Goal: Register for event/course

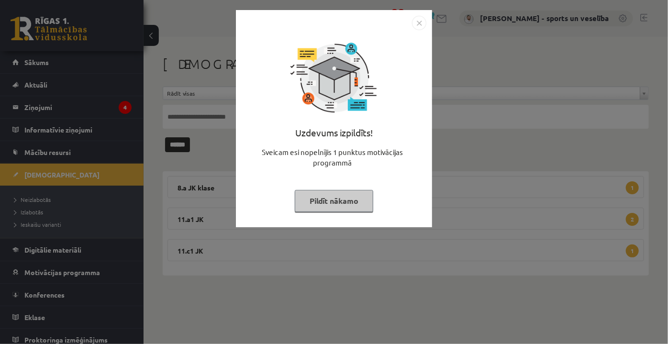
click at [421, 26] on img "Close" at bounding box center [419, 23] width 14 height 14
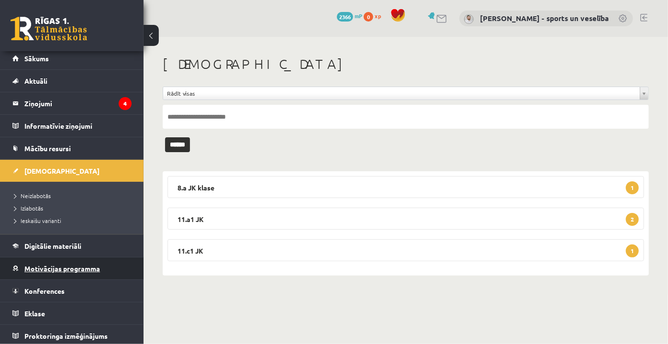
scroll to position [5, 0]
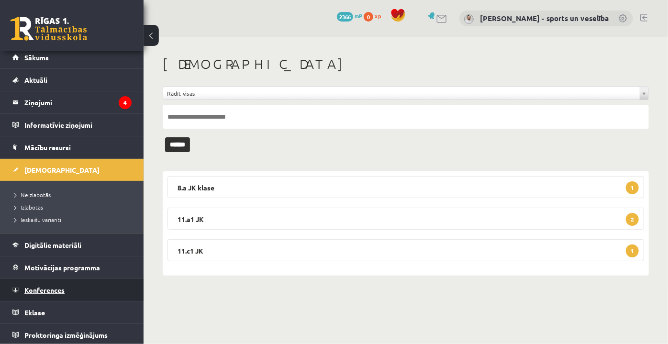
click at [62, 286] on span "Konferences" at bounding box center [44, 290] width 40 height 9
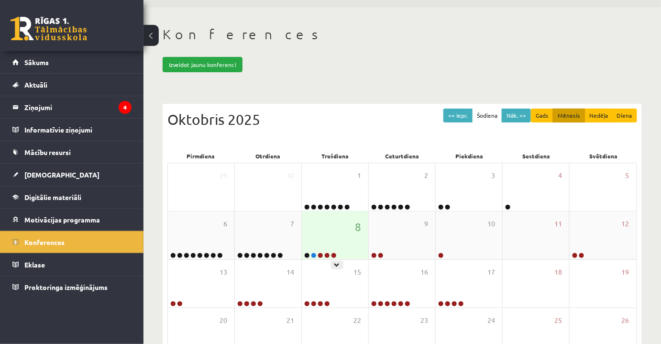
scroll to position [87, 0]
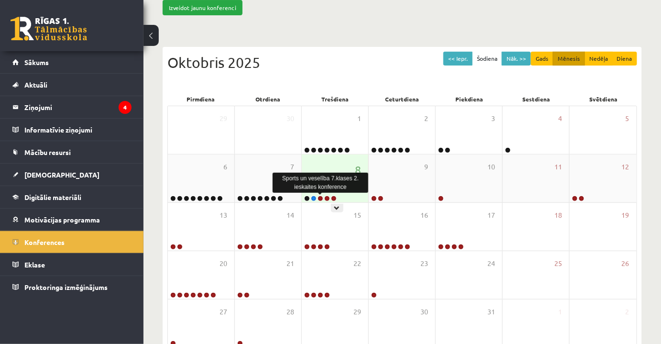
click at [319, 197] on link at bounding box center [321, 199] width 6 height 6
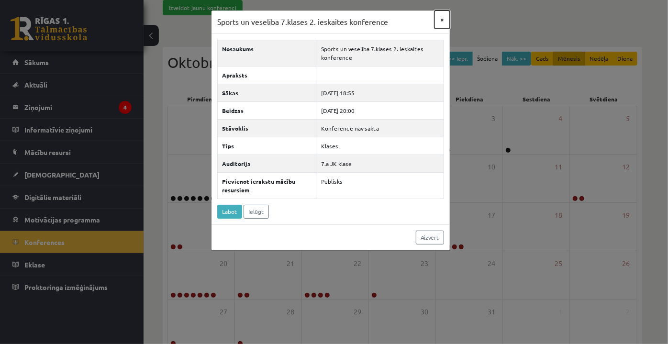
click at [443, 20] on button "×" at bounding box center [441, 20] width 15 height 18
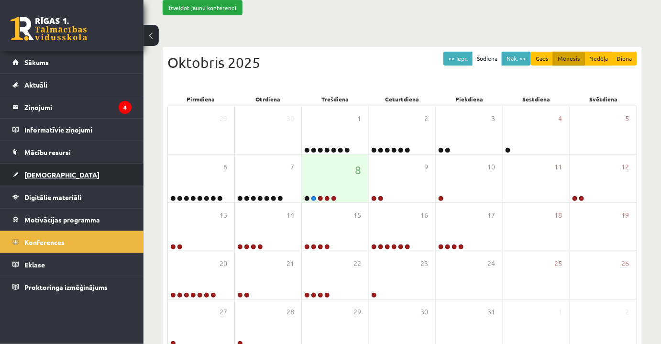
click at [84, 178] on link "[DEMOGRAPHIC_DATA]" at bounding box center [71, 175] width 119 height 22
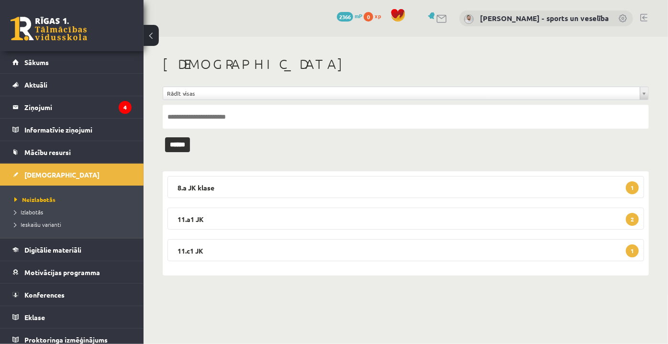
scroll to position [5, 0]
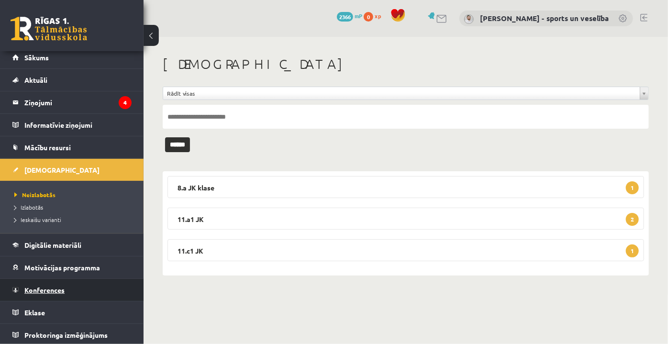
click at [55, 291] on span "Konferences" at bounding box center [44, 290] width 40 height 9
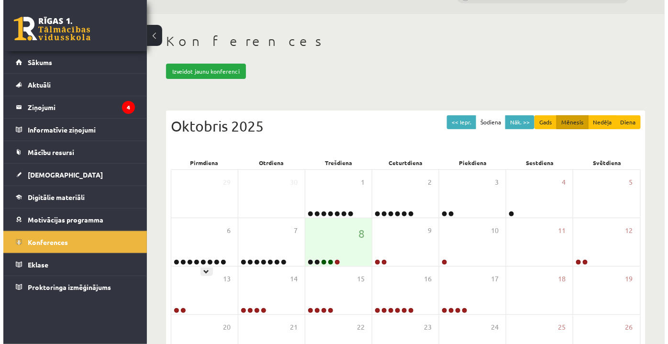
scroll to position [43, 0]
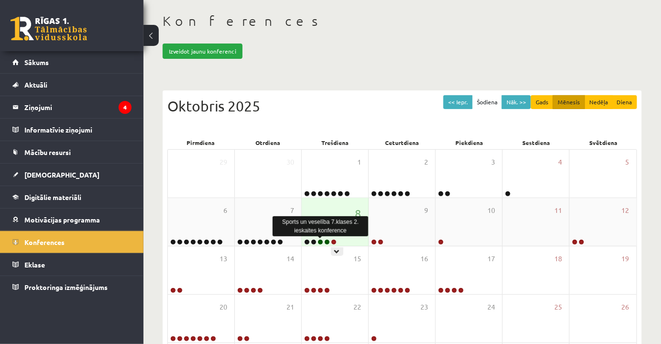
click at [318, 241] on link at bounding box center [321, 242] width 6 height 6
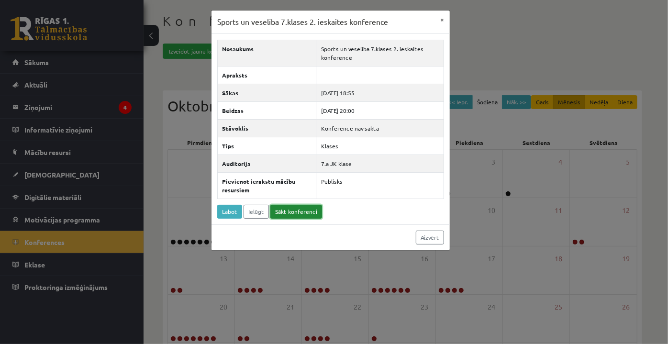
click at [289, 211] on link "Sākt konferenci" at bounding box center [296, 212] width 52 height 14
